Goal: Task Accomplishment & Management: Use online tool/utility

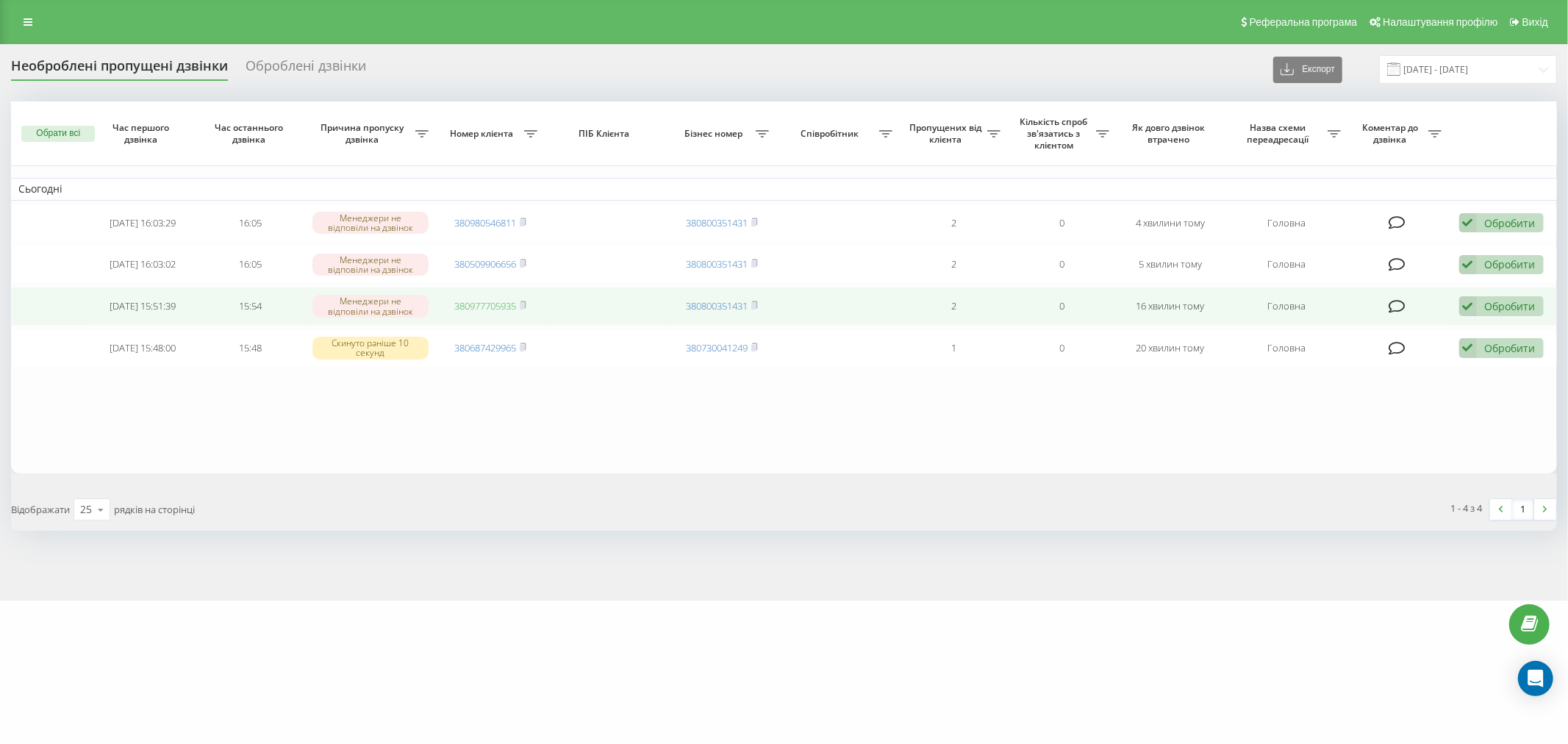
click at [505, 299] on link "380977705935" at bounding box center [485, 306] width 62 height 13
click at [1506, 299] on div "Обробити" at bounding box center [1510, 306] width 51 height 14
click at [1519, 328] on div "Не вдалося зв'язатися" at bounding box center [1405, 330] width 275 height 27
